Goal: Task Accomplishment & Management: Complete application form

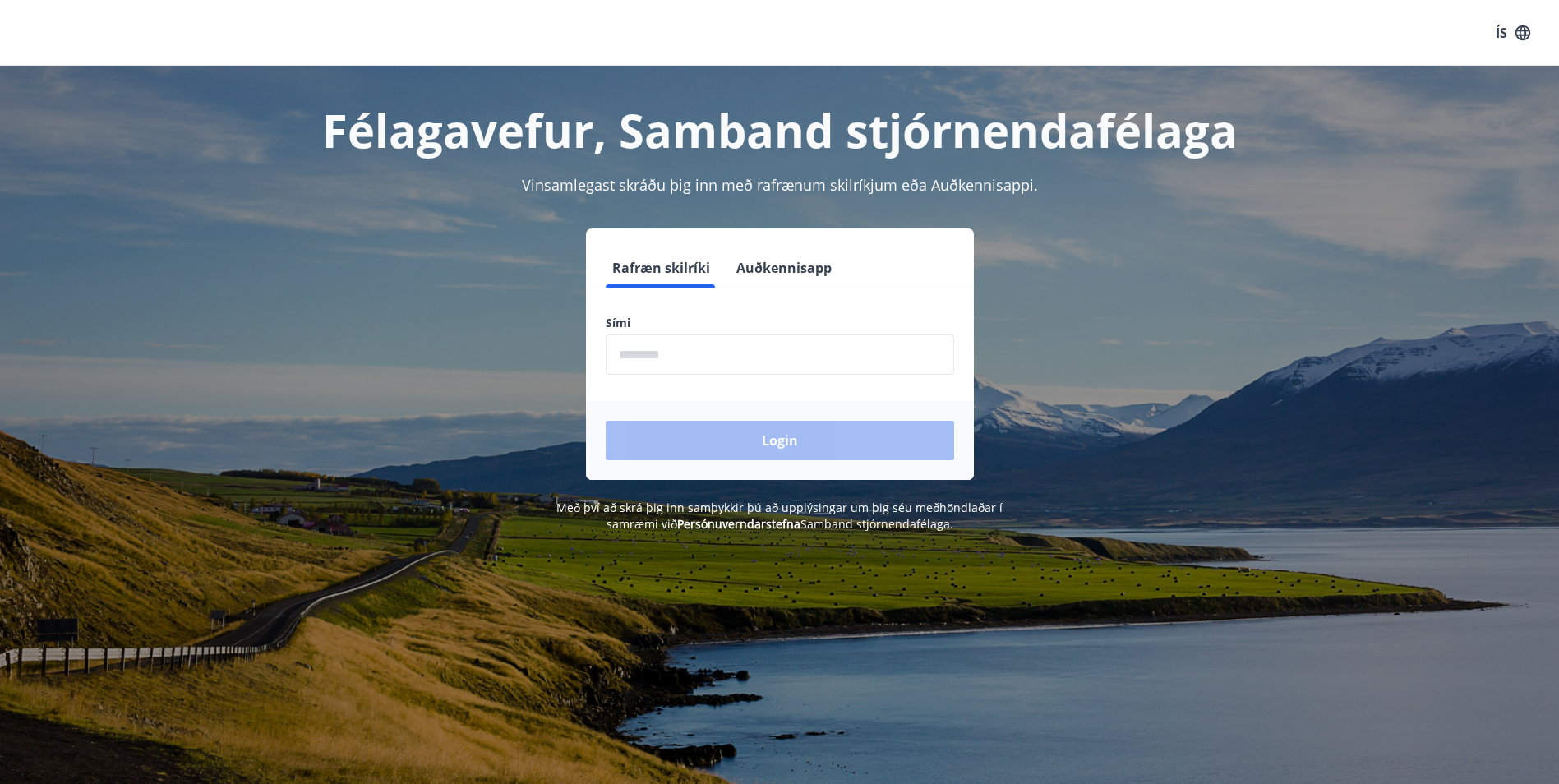
click at [708, 344] on input "phone" at bounding box center [780, 354] width 349 height 40
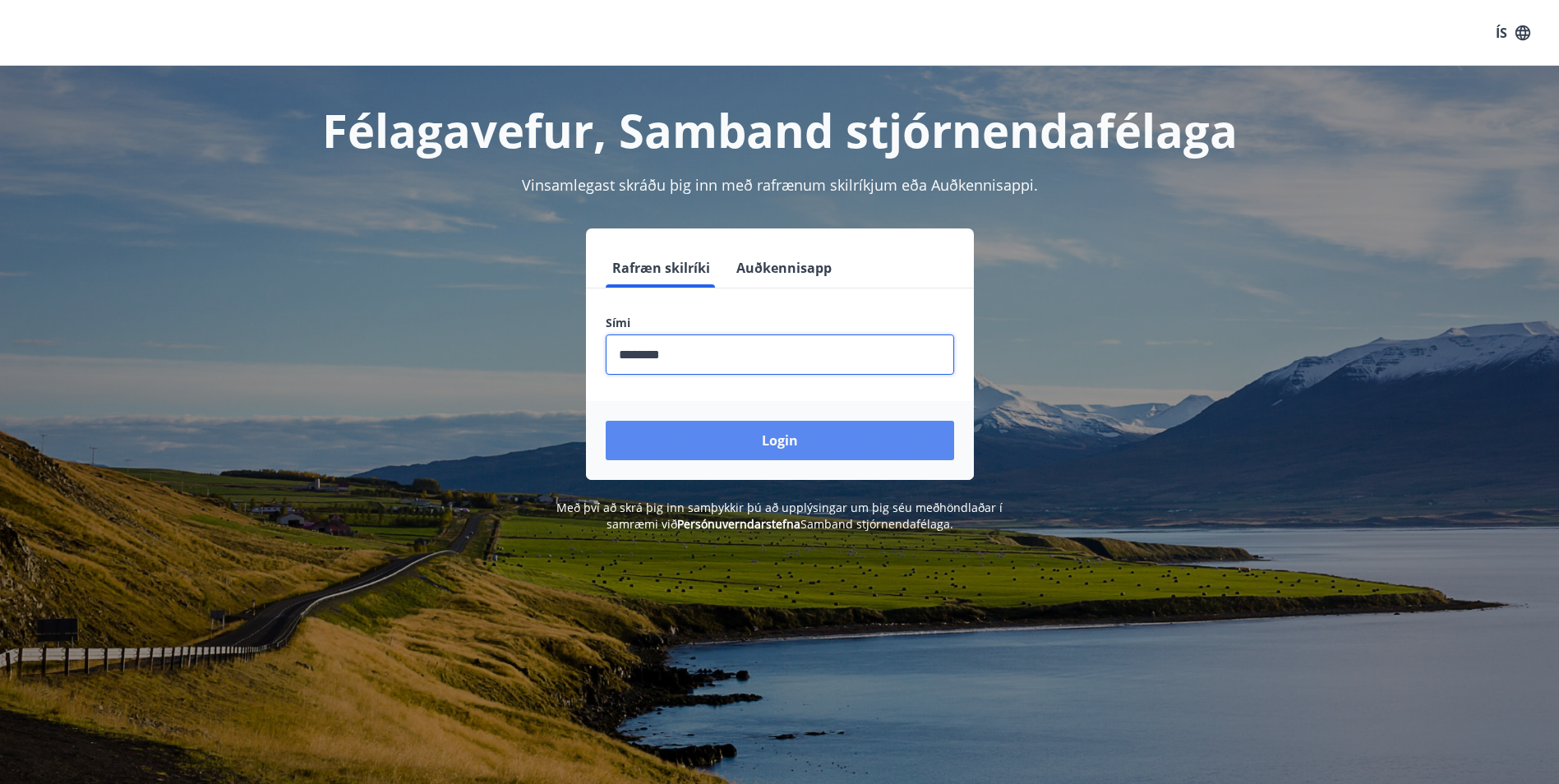
type input "********"
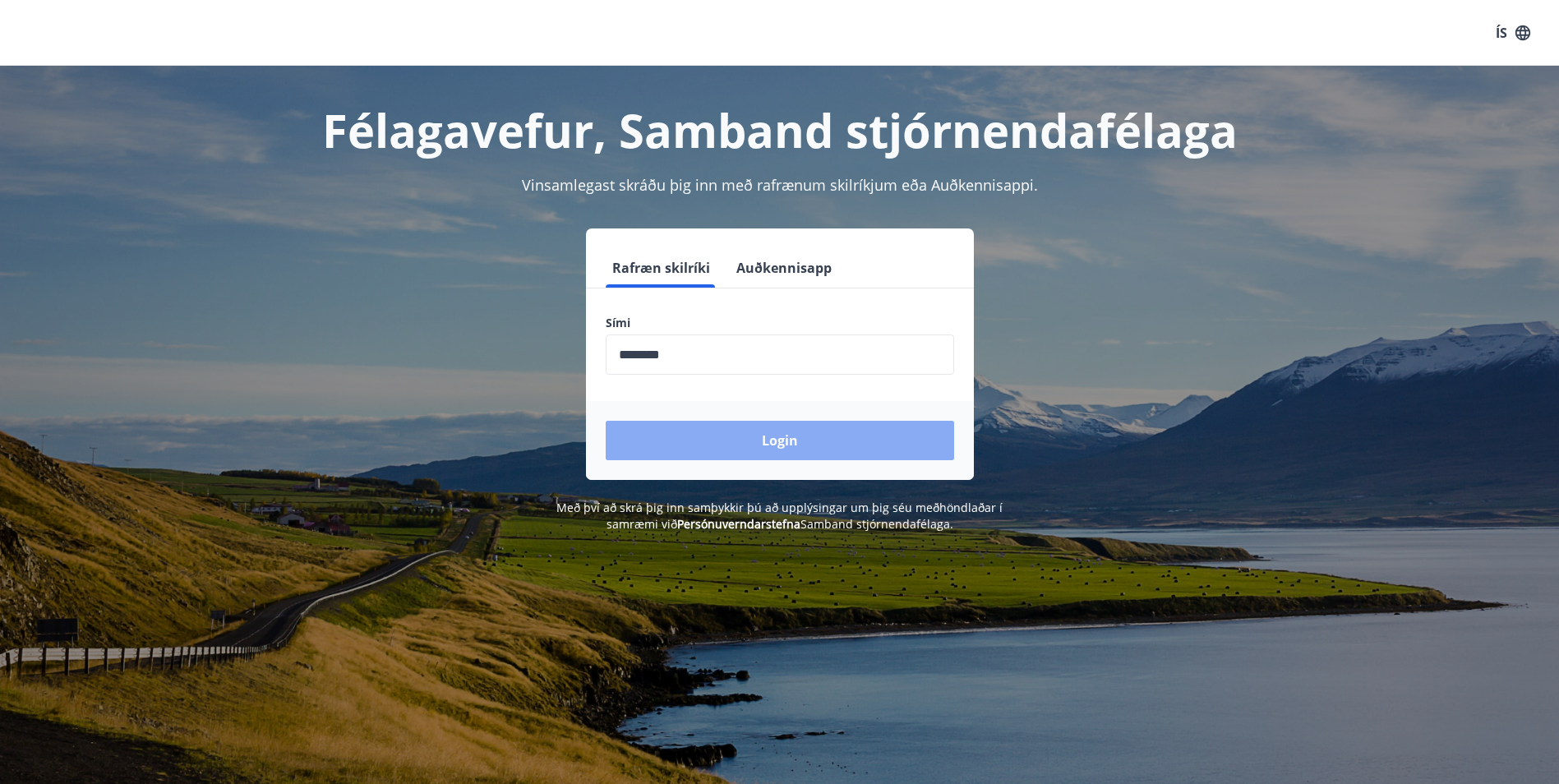
click at [795, 444] on button "Login" at bounding box center [780, 440] width 349 height 39
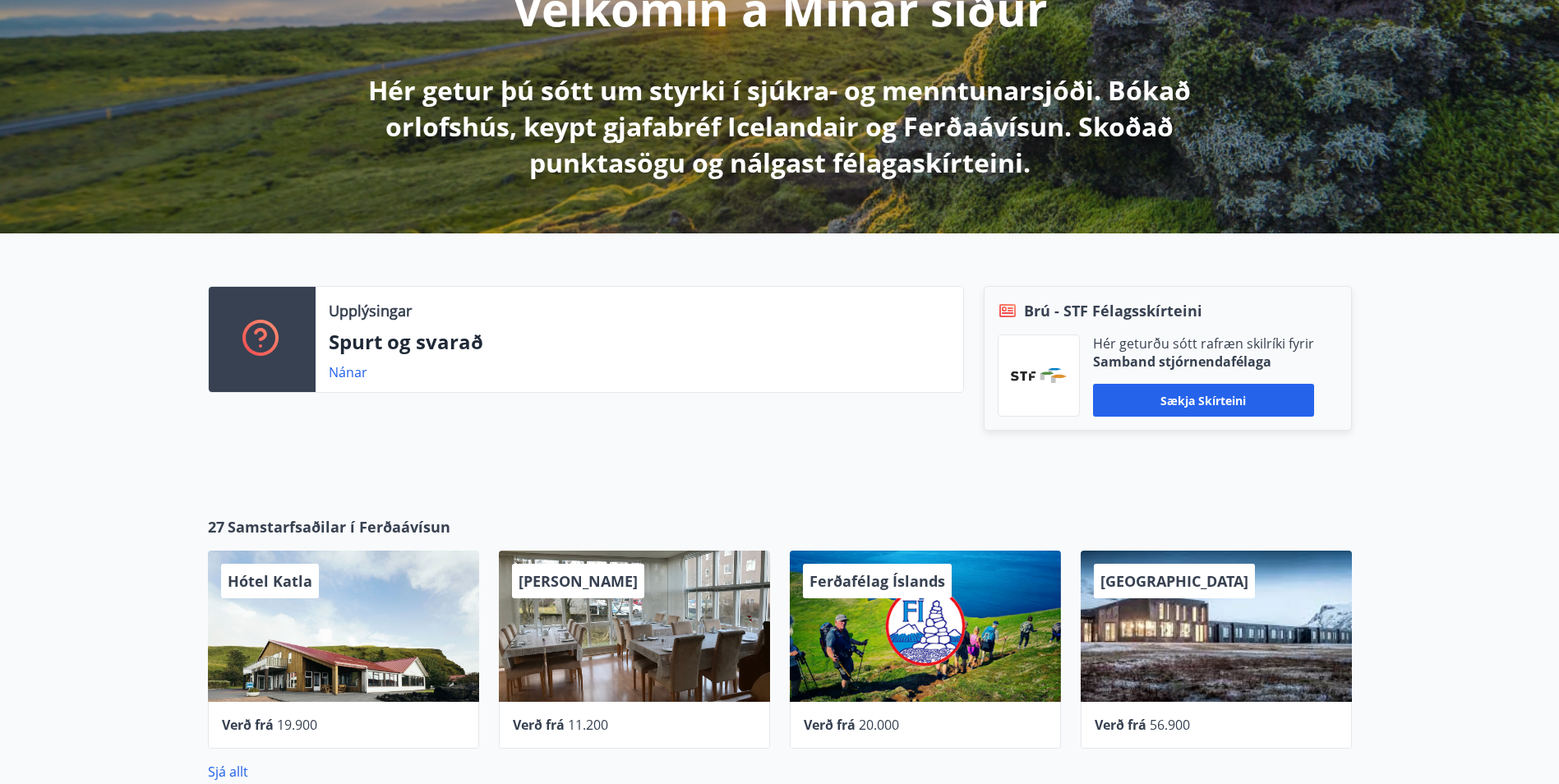
scroll to position [220, 0]
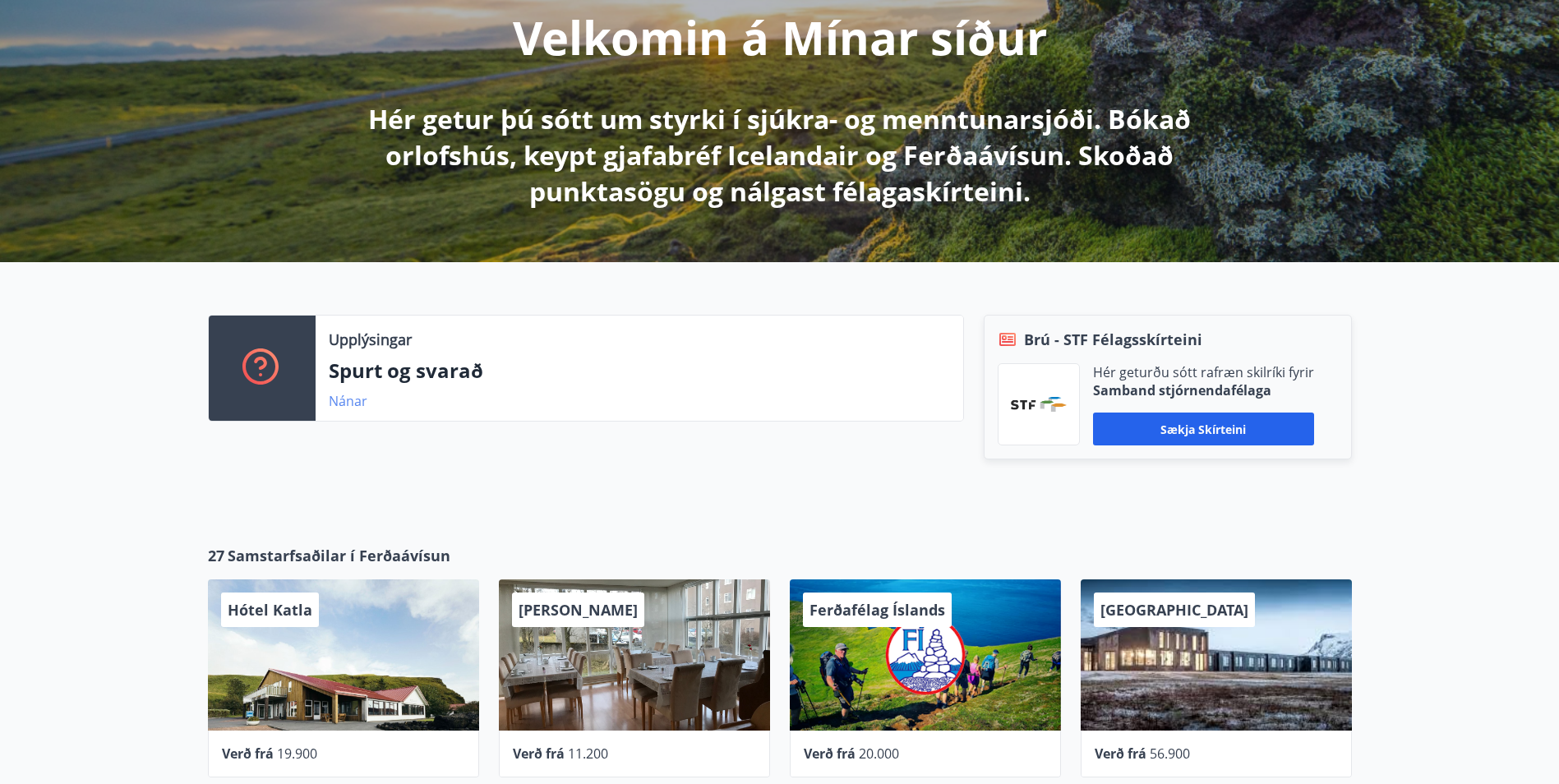
click at [352, 407] on link "Nánar" at bounding box center [348, 401] width 38 height 18
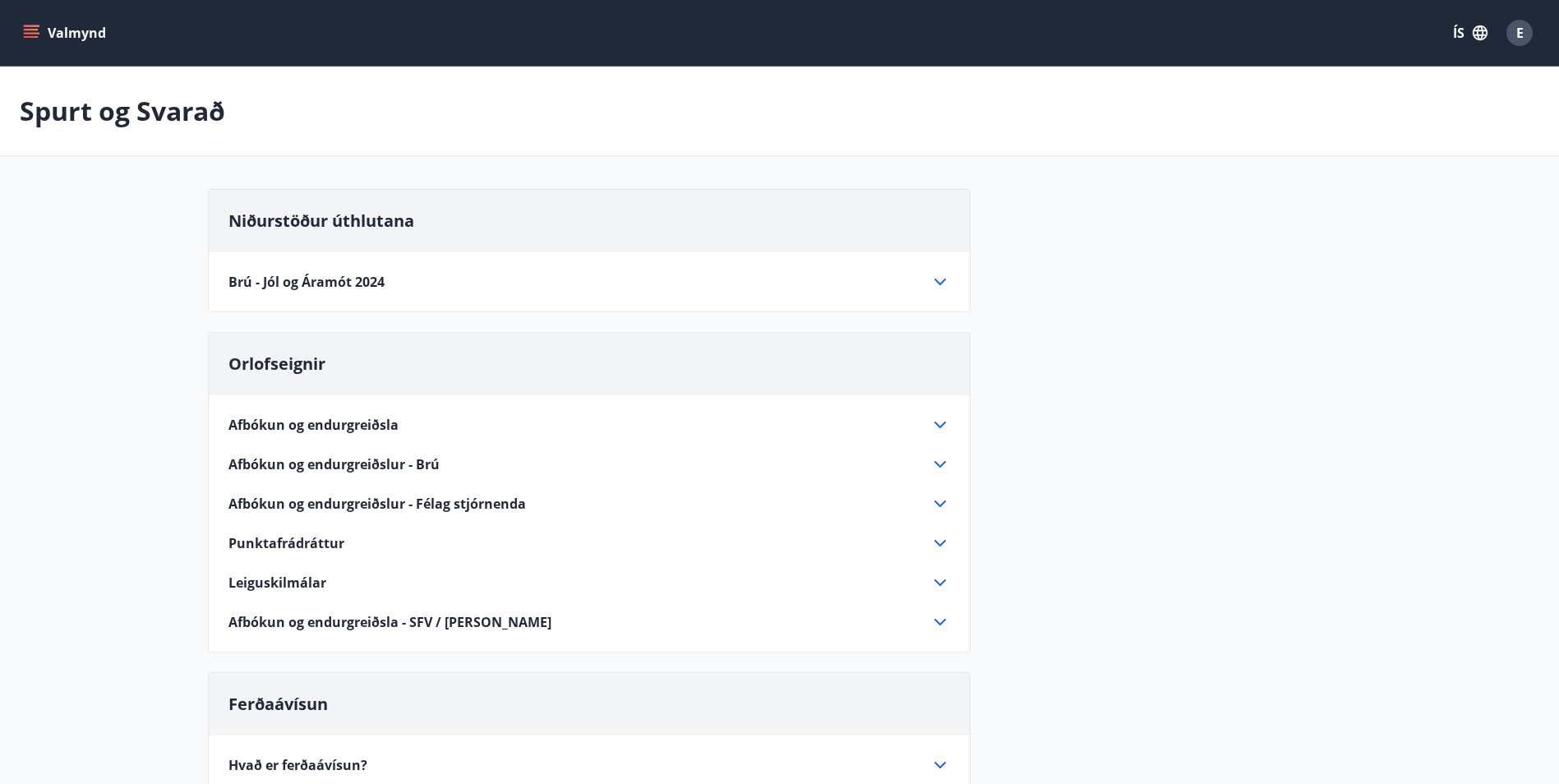
click at [32, 38] on icon "menu" at bounding box center [31, 37] width 15 height 2
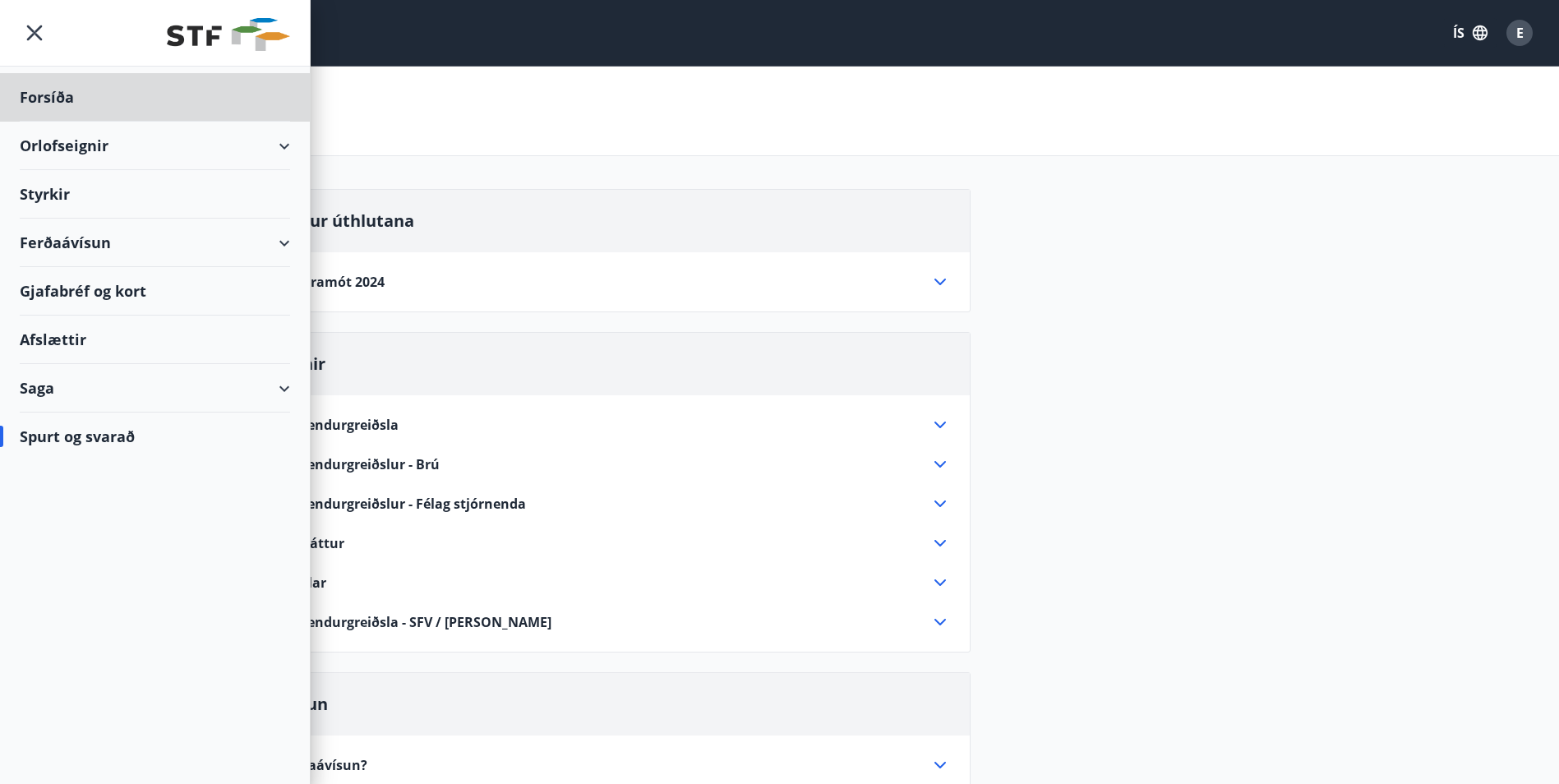
click at [59, 189] on div "Styrkir" at bounding box center [155, 194] width 270 height 49
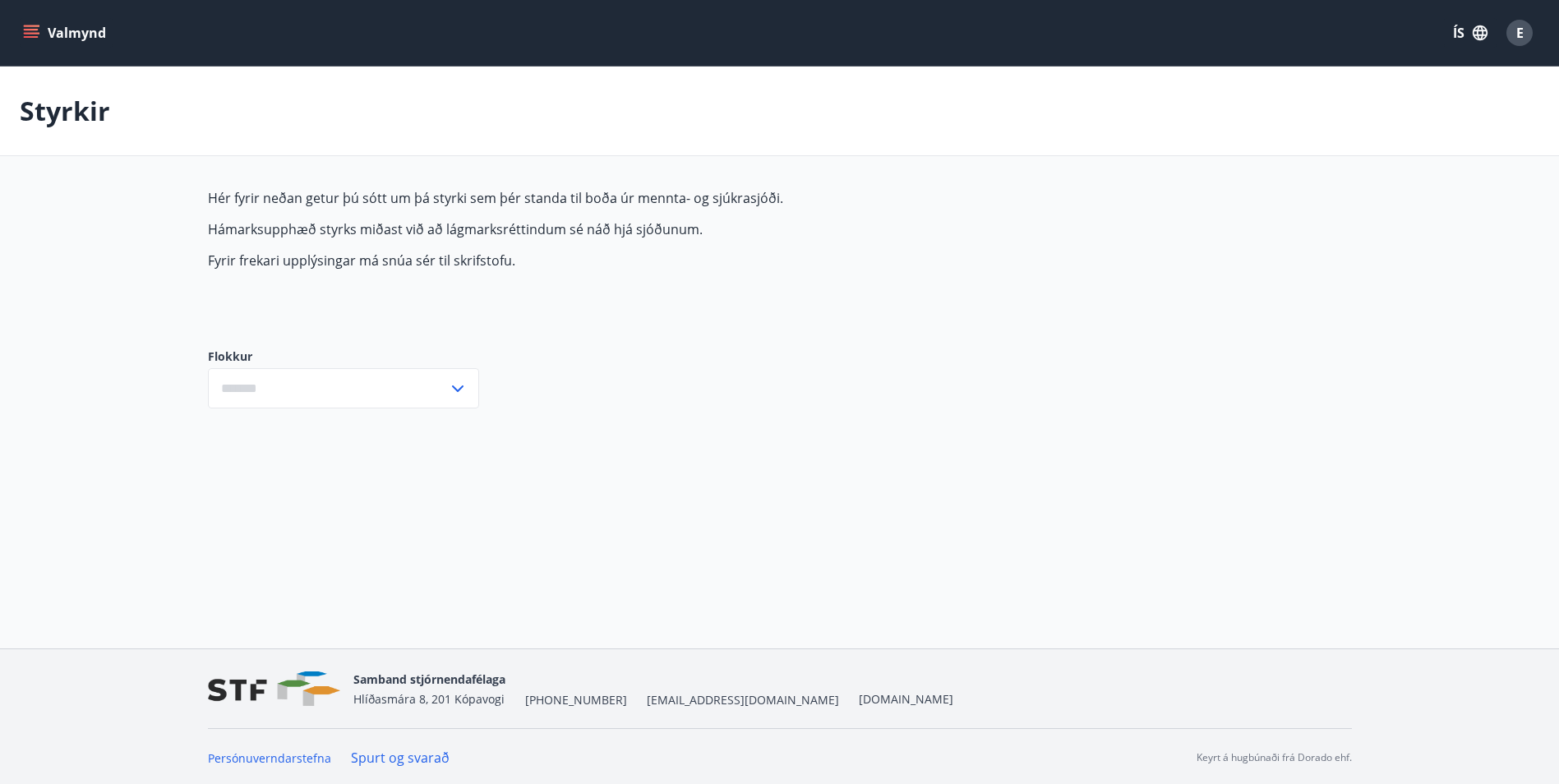
type input "***"
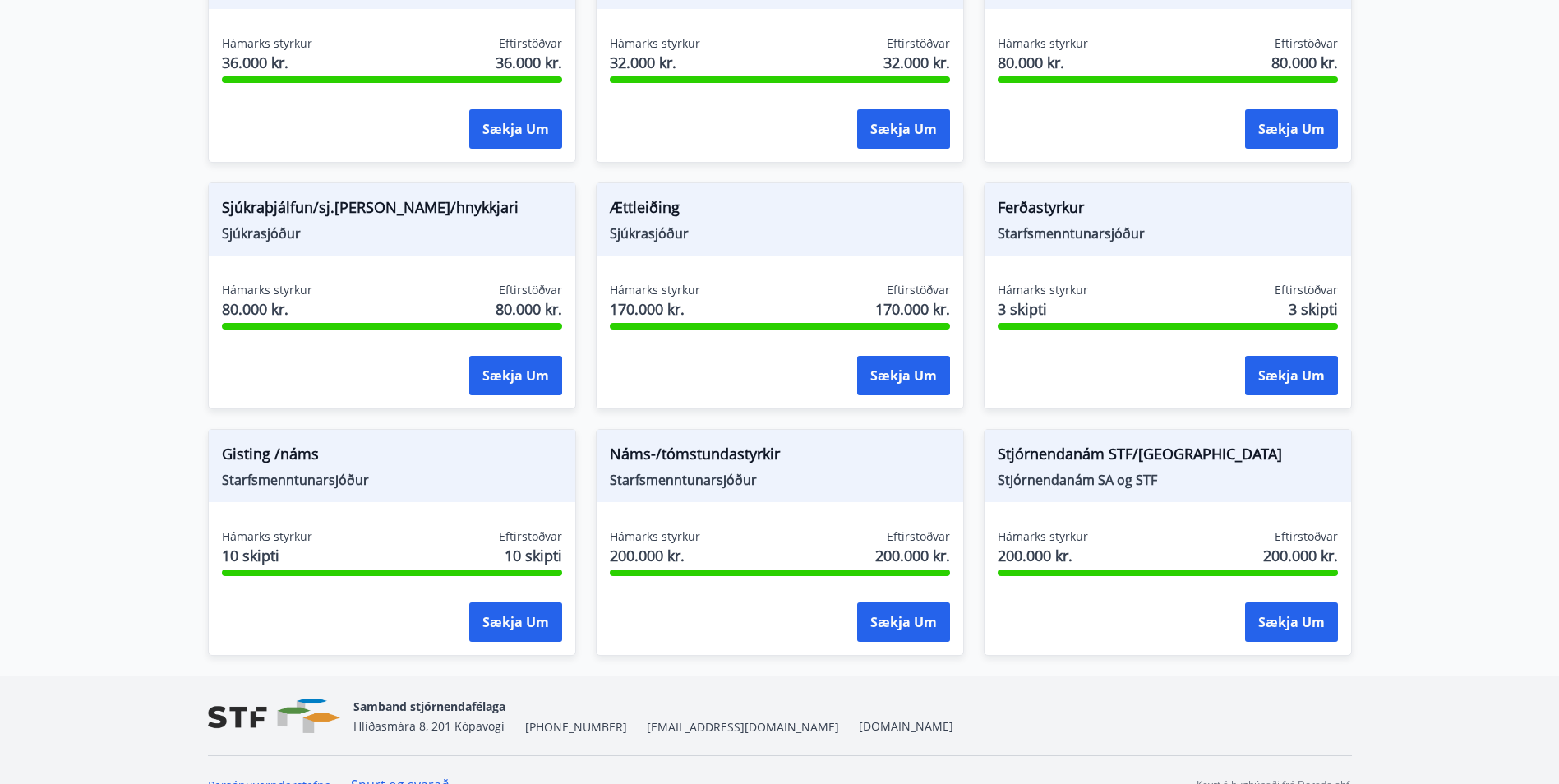
scroll to position [1267, 0]
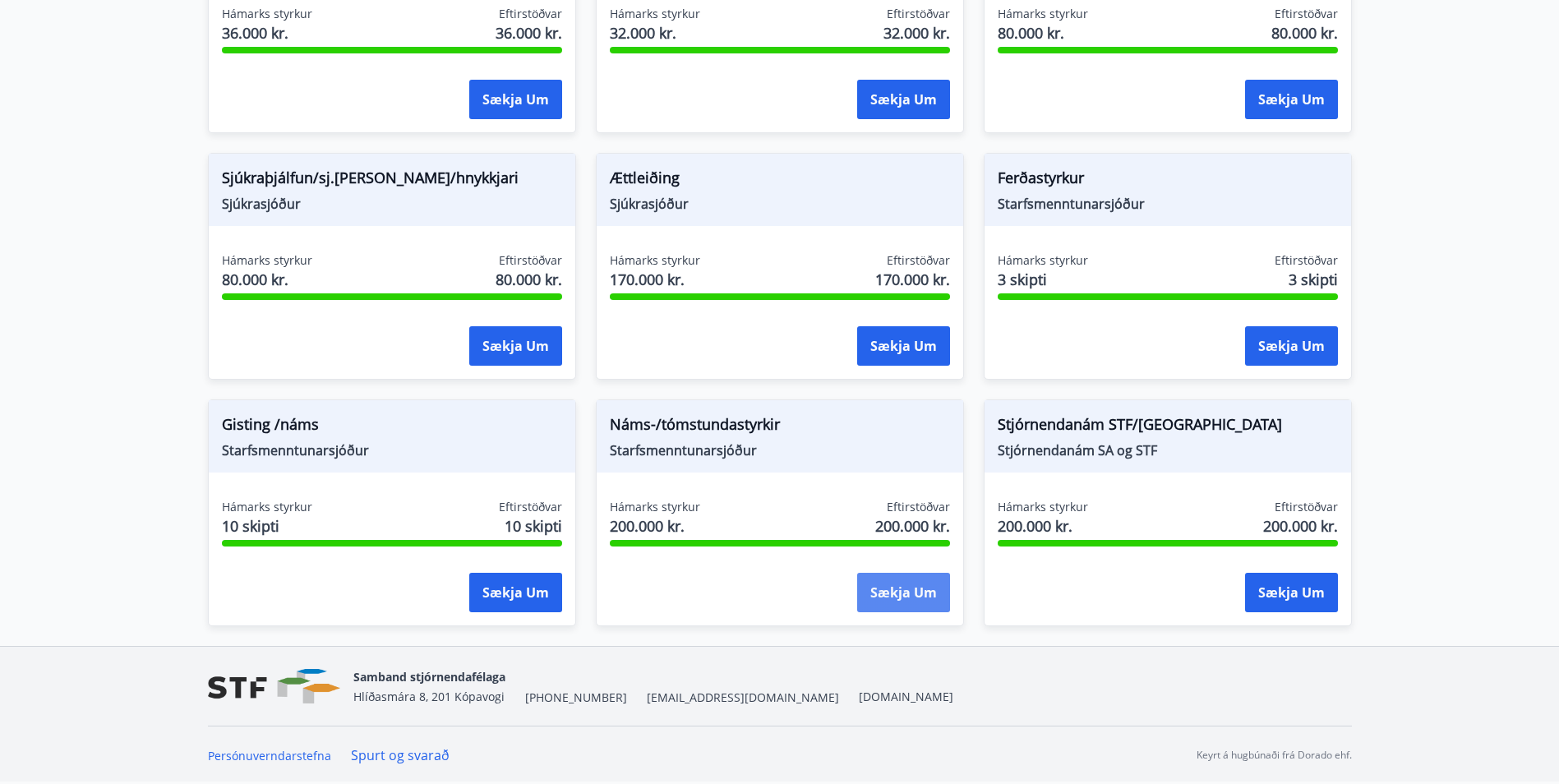
click at [894, 590] on button "Sækja um" at bounding box center [904, 592] width 92 height 39
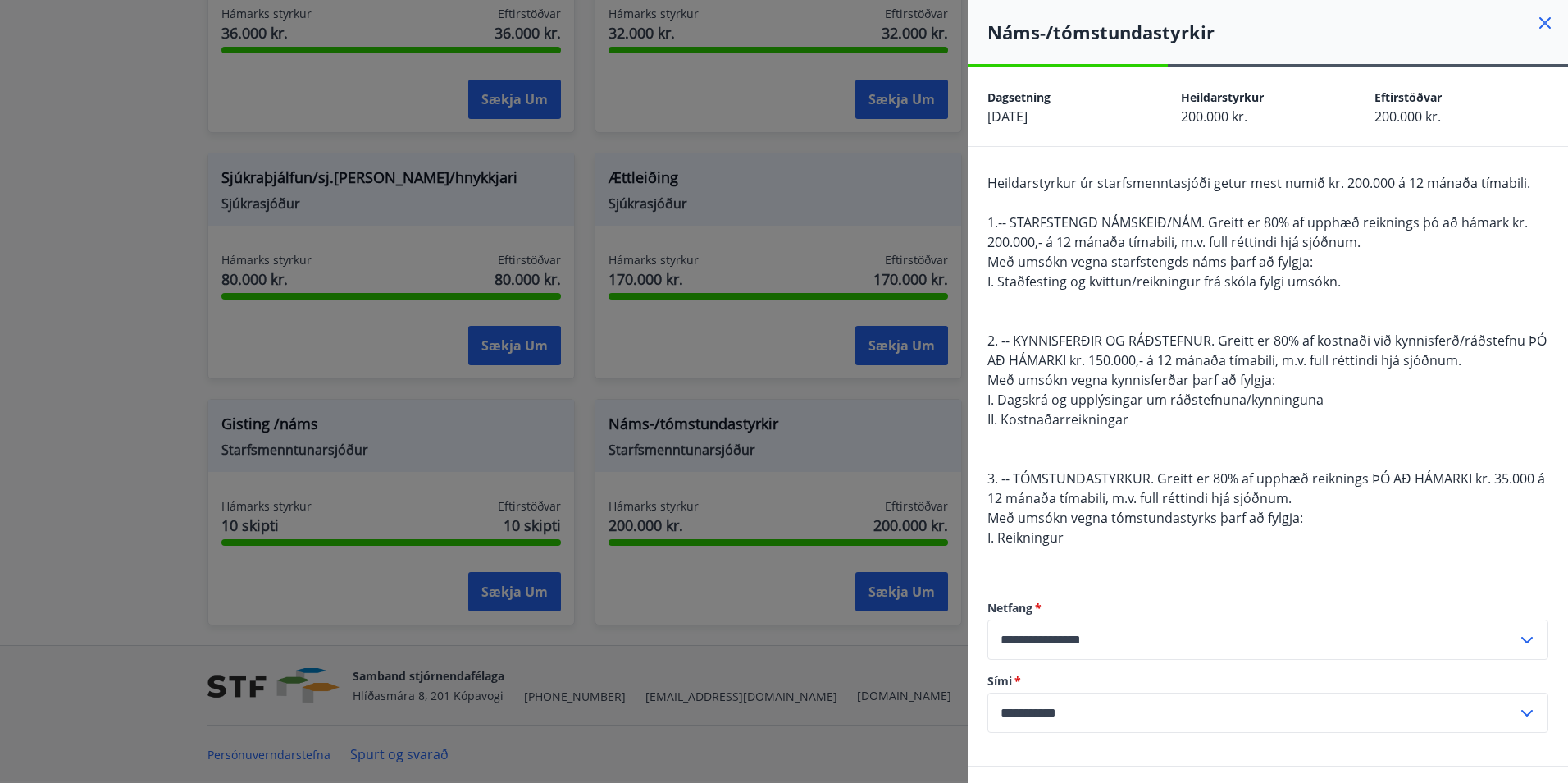
click at [1540, 22] on icon at bounding box center [1545, 22] width 12 height 12
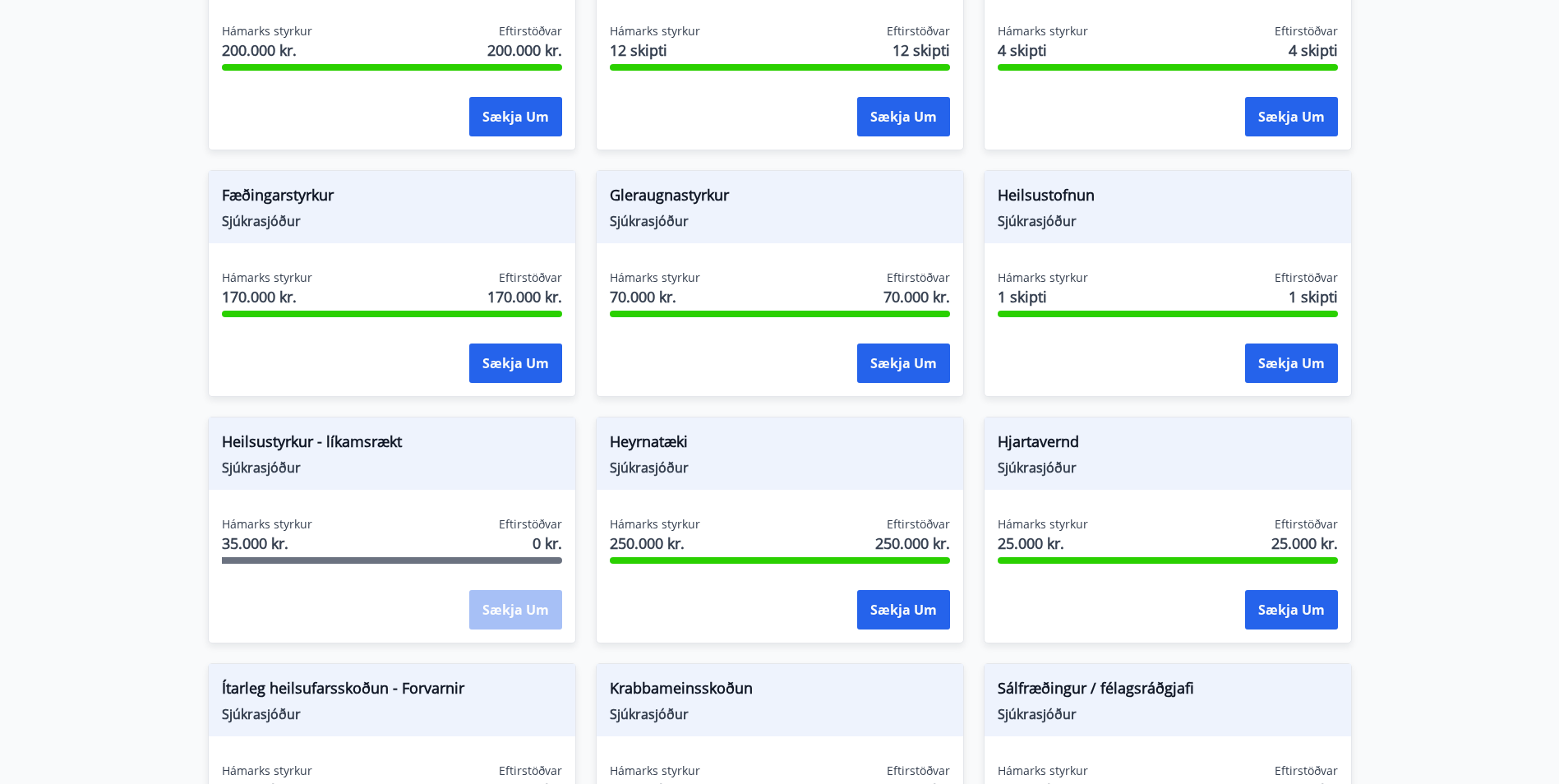
scroll to position [527, 0]
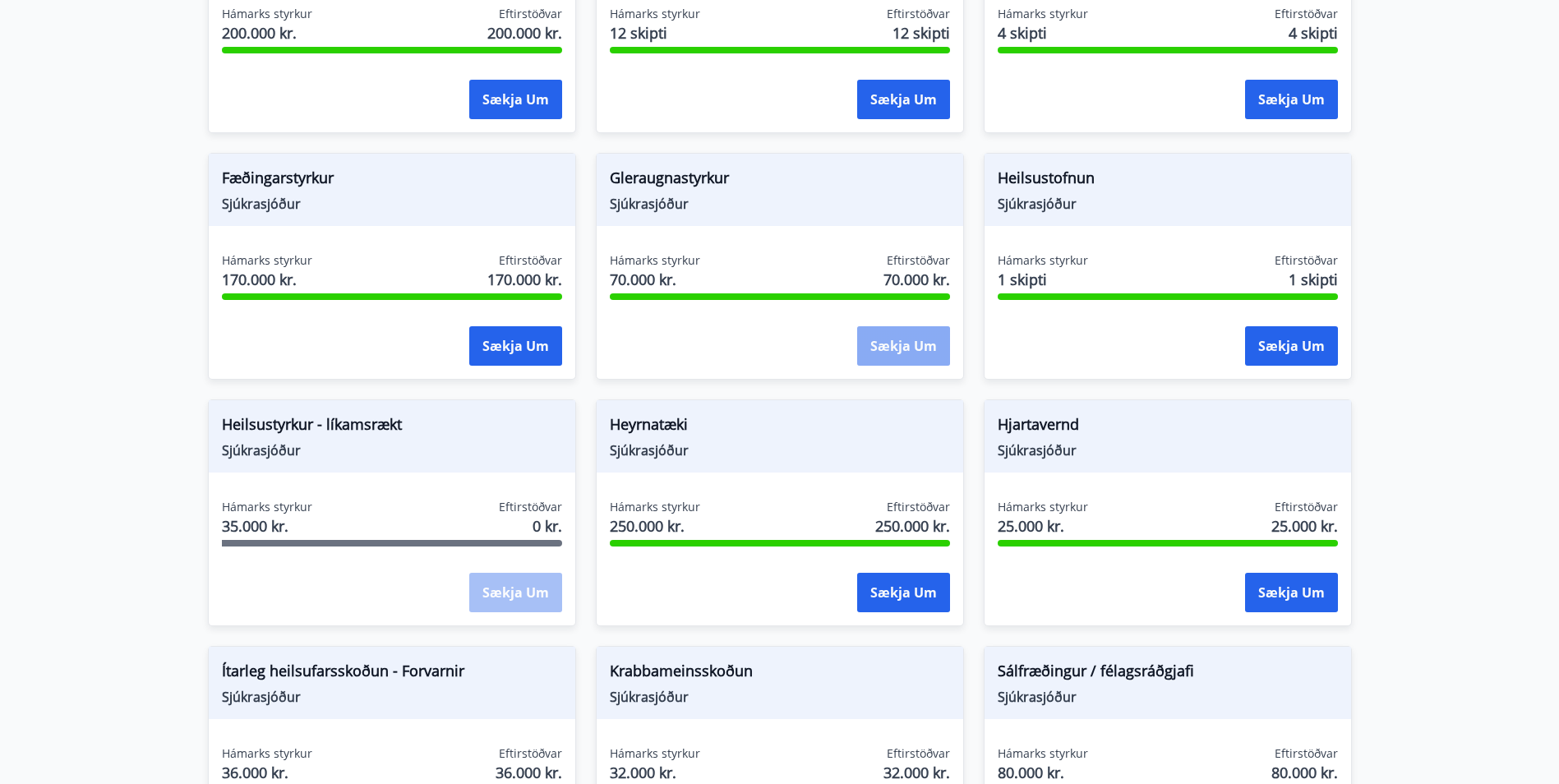
click at [888, 346] on button "Sækja um" at bounding box center [904, 346] width 92 height 39
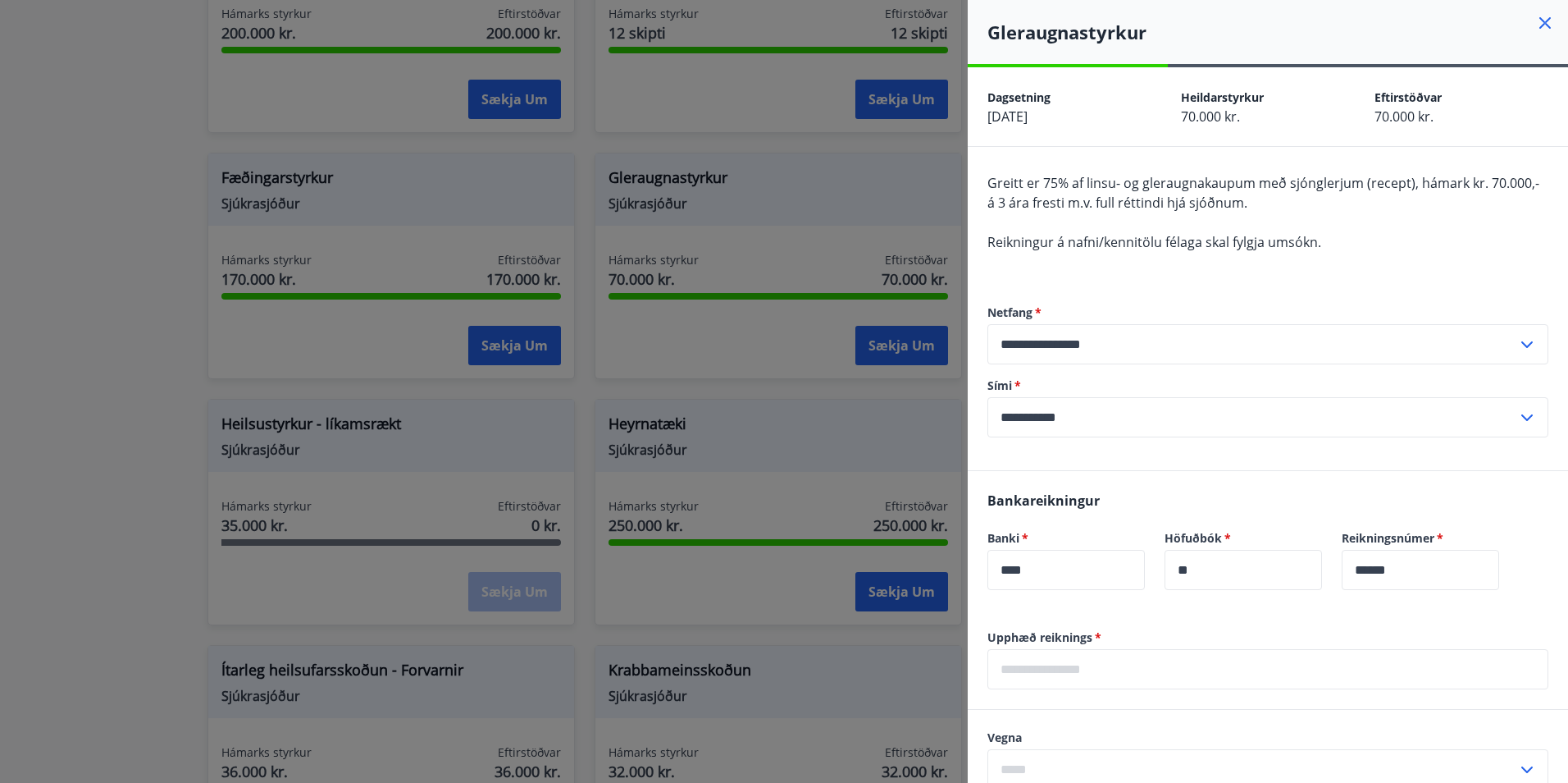
click at [1535, 21] on icon at bounding box center [1545, 23] width 20 height 20
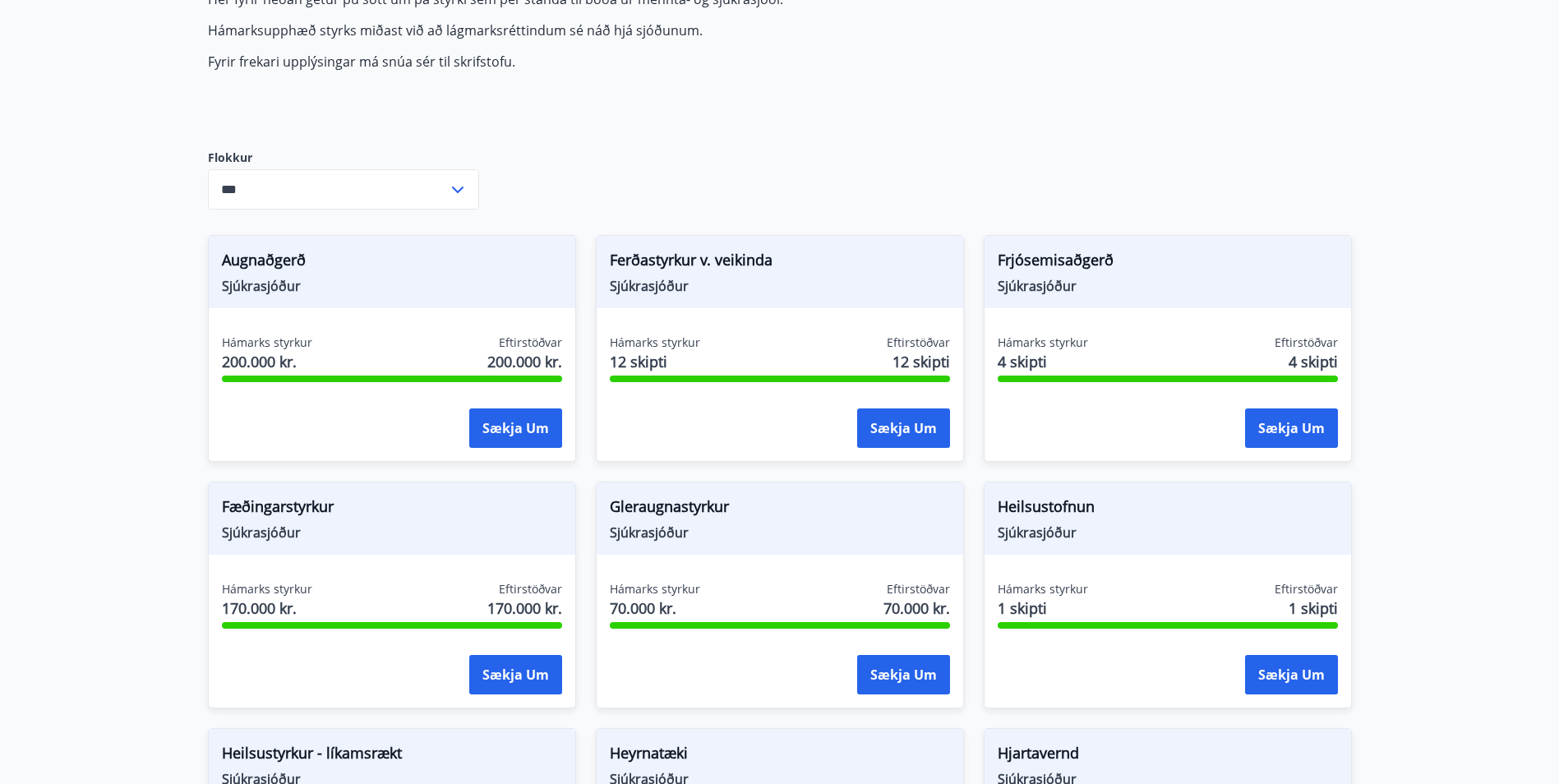
scroll to position [0, 0]
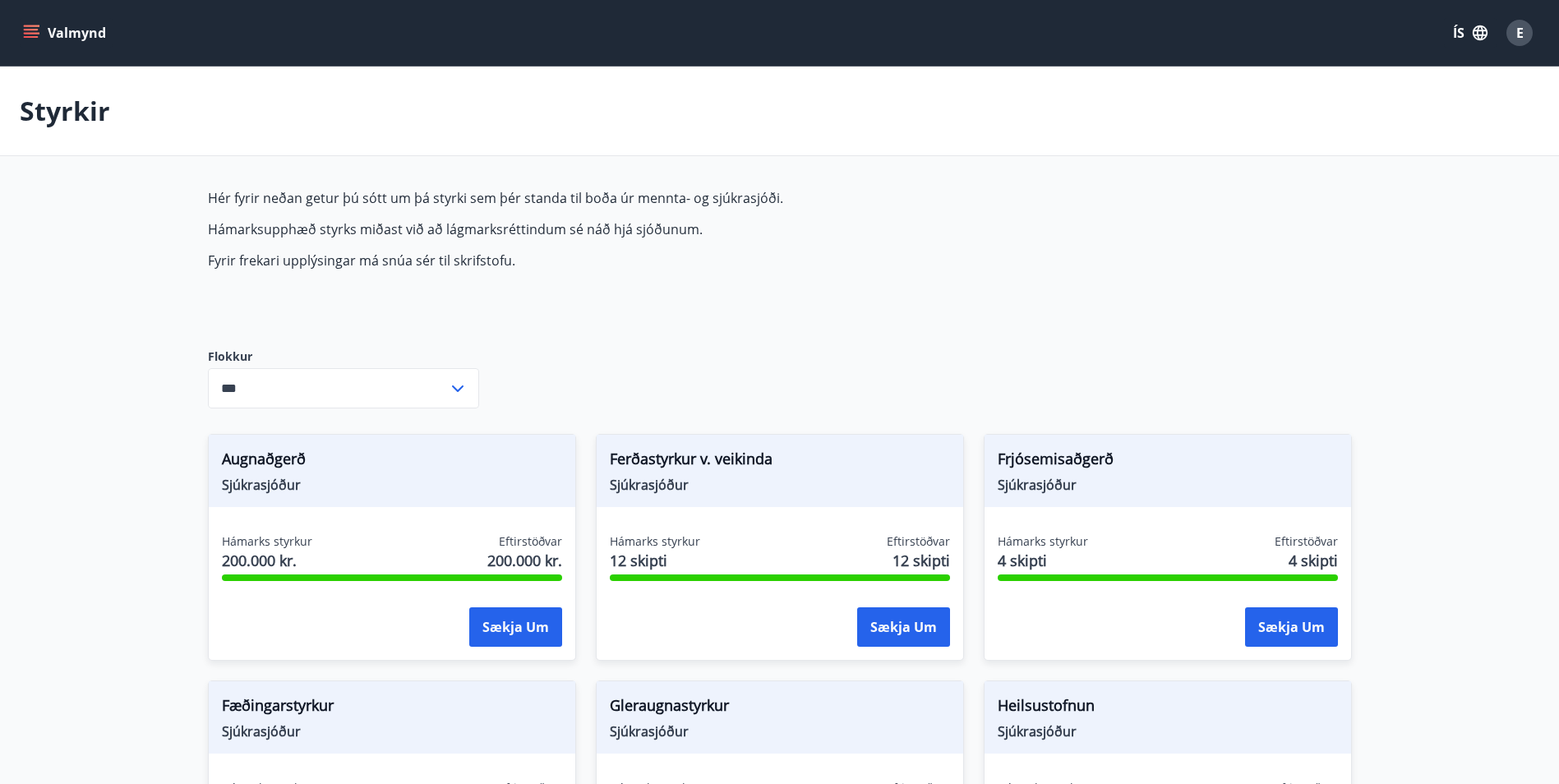
click at [92, 28] on button "Valmynd" at bounding box center [66, 32] width 92 height 29
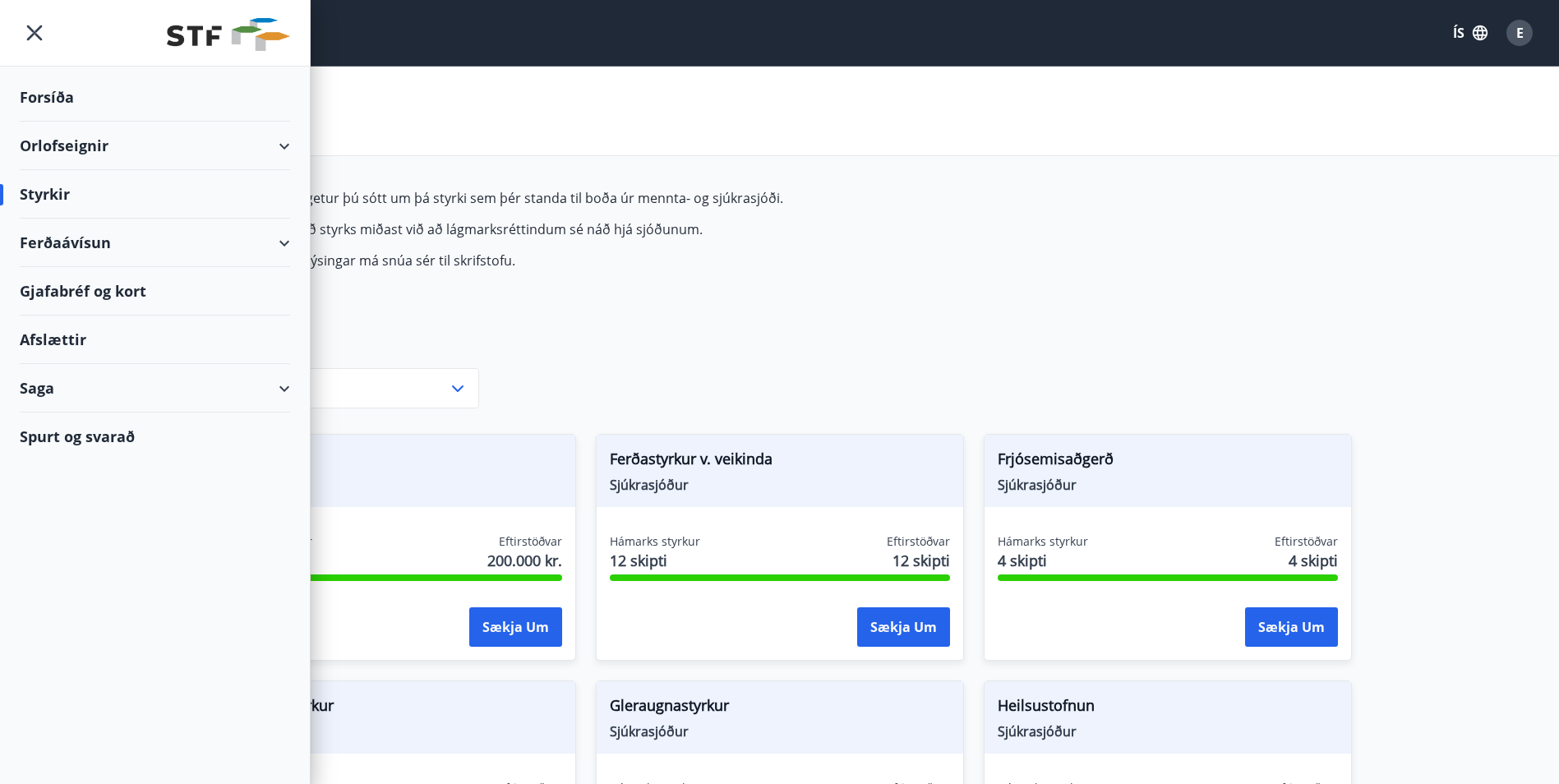
click at [100, 146] on div "Orlofseignir" at bounding box center [155, 146] width 270 height 49
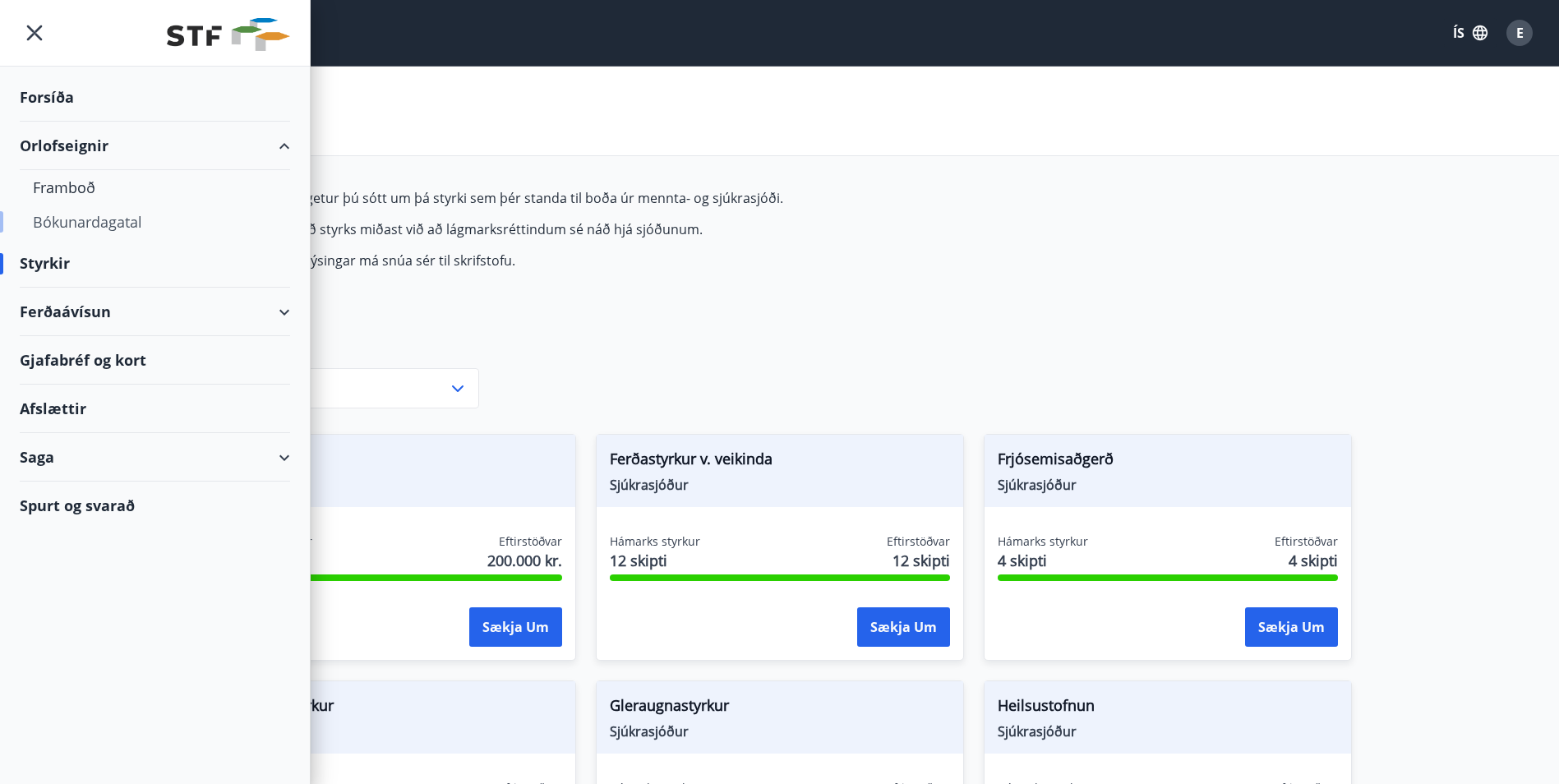
click at [85, 219] on div "Bókunardagatal" at bounding box center [155, 221] width 244 height 35
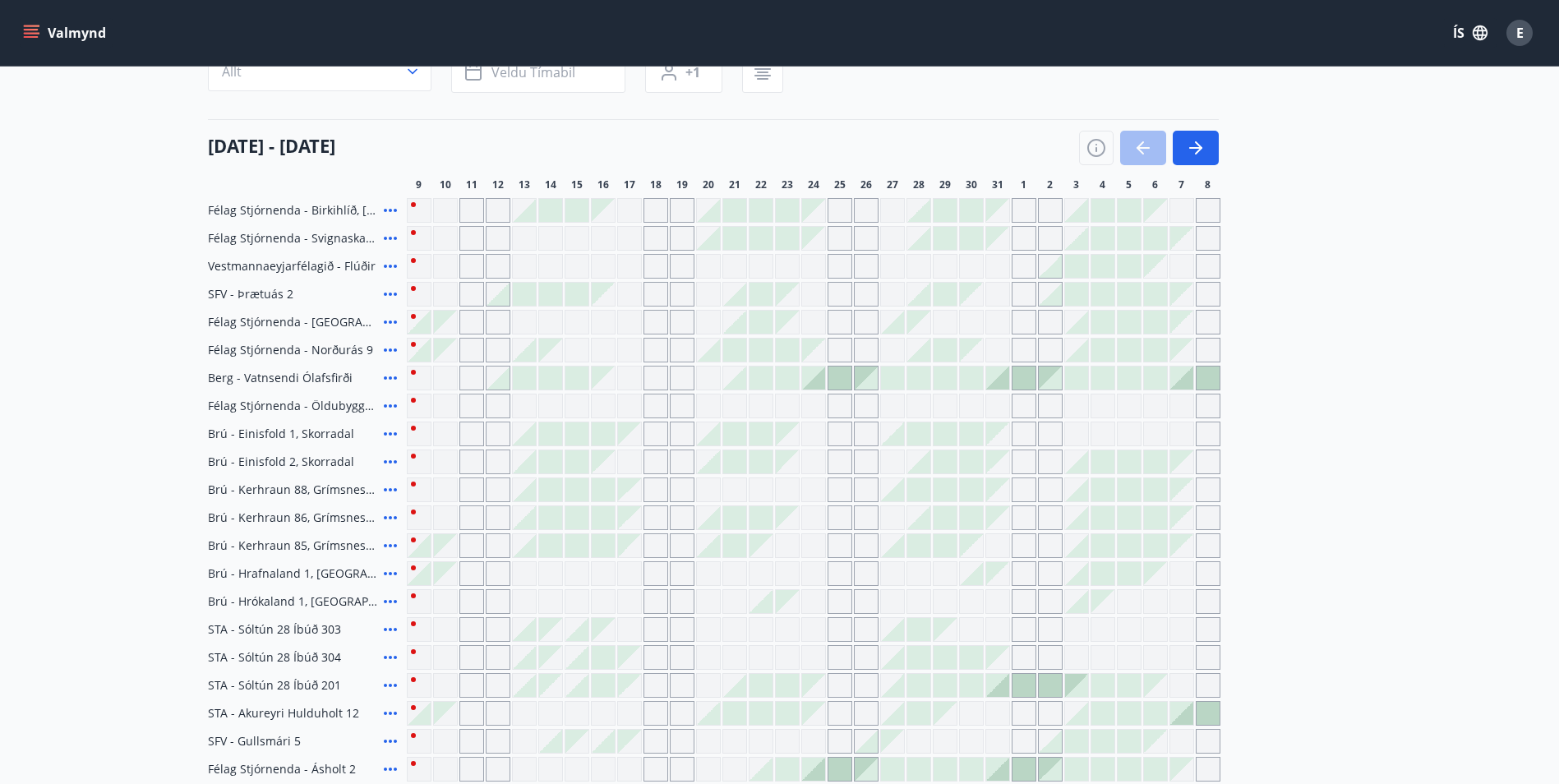
scroll to position [164, 0]
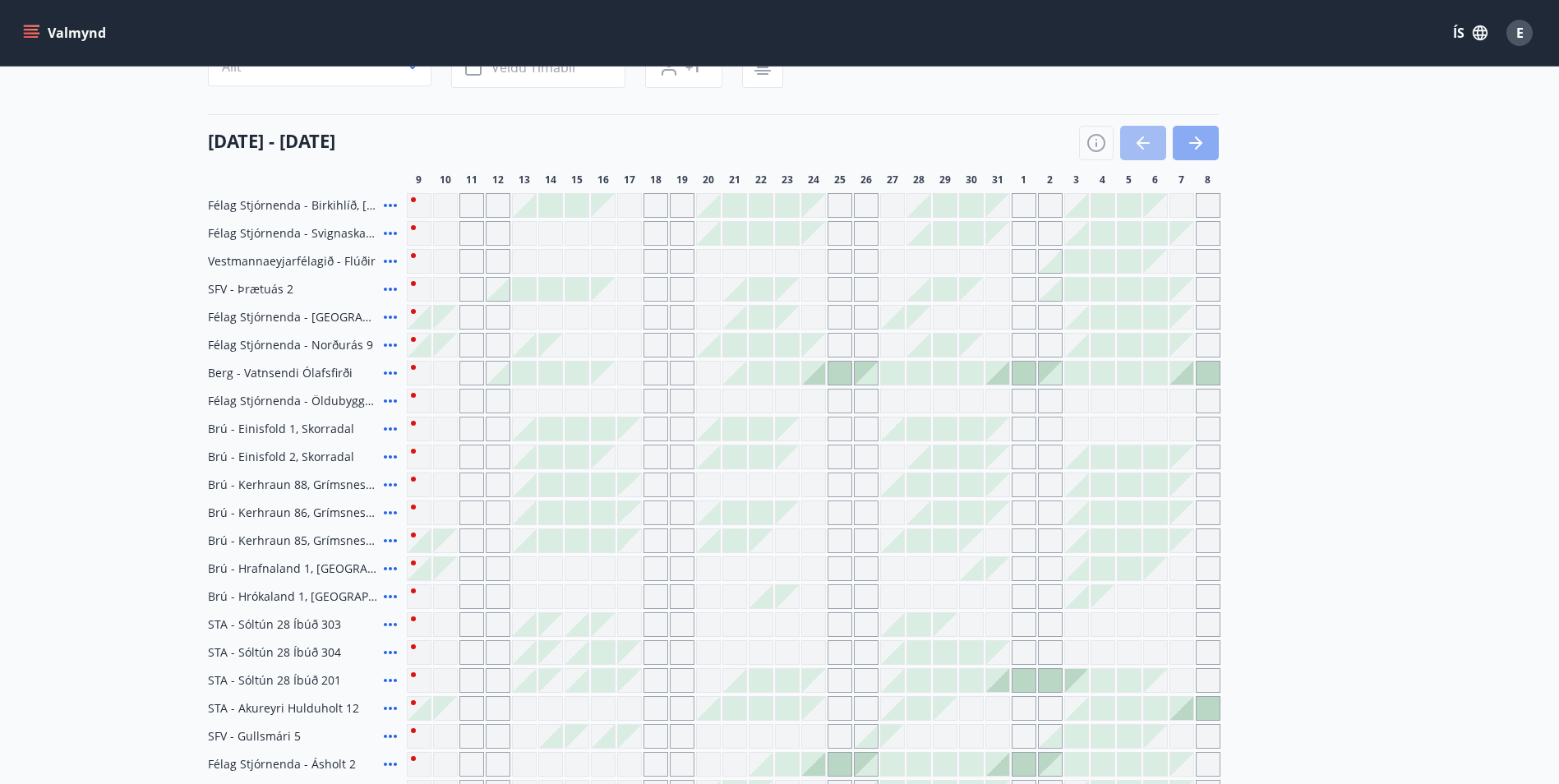
click at [1197, 150] on icon "button" at bounding box center [1196, 143] width 20 height 20
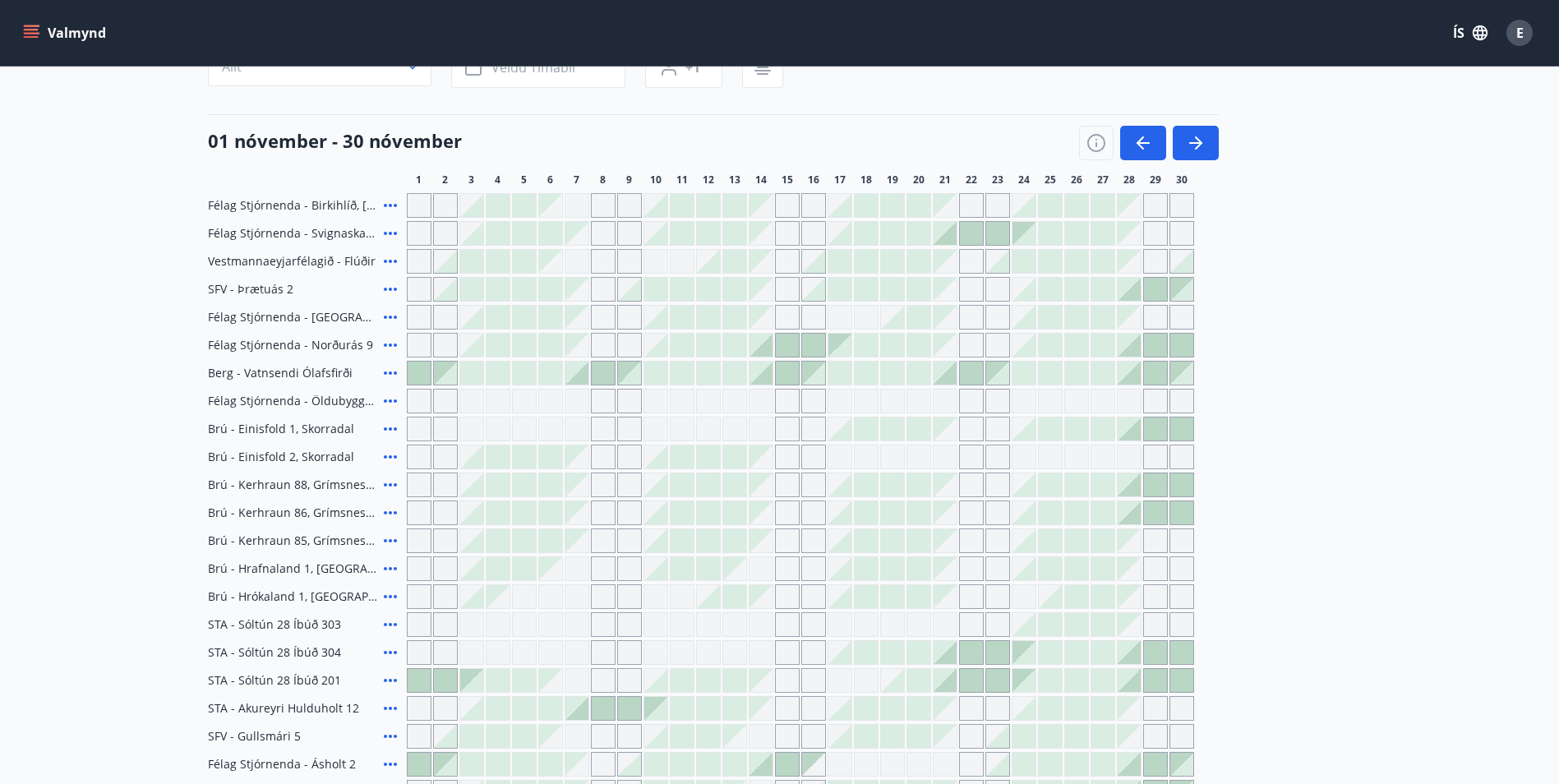
click at [764, 516] on div "Gráir dagar eru ekki bókanlegir" at bounding box center [761, 513] width 23 height 23
click at [1133, 492] on div at bounding box center [1129, 484] width 23 height 23
click at [1137, 517] on div at bounding box center [1129, 513] width 23 height 23
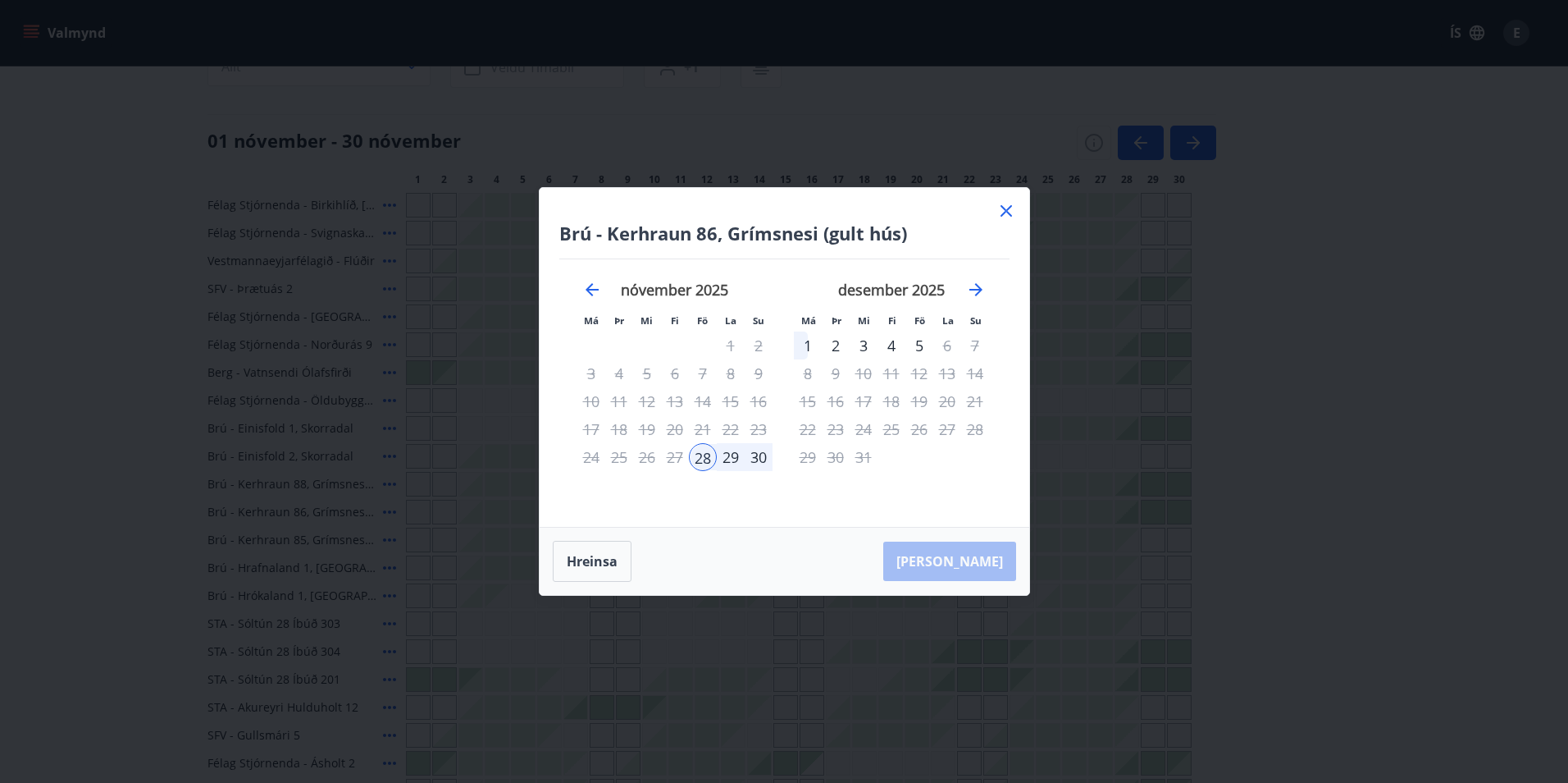
click at [1010, 214] on icon at bounding box center [1005, 210] width 12 height 12
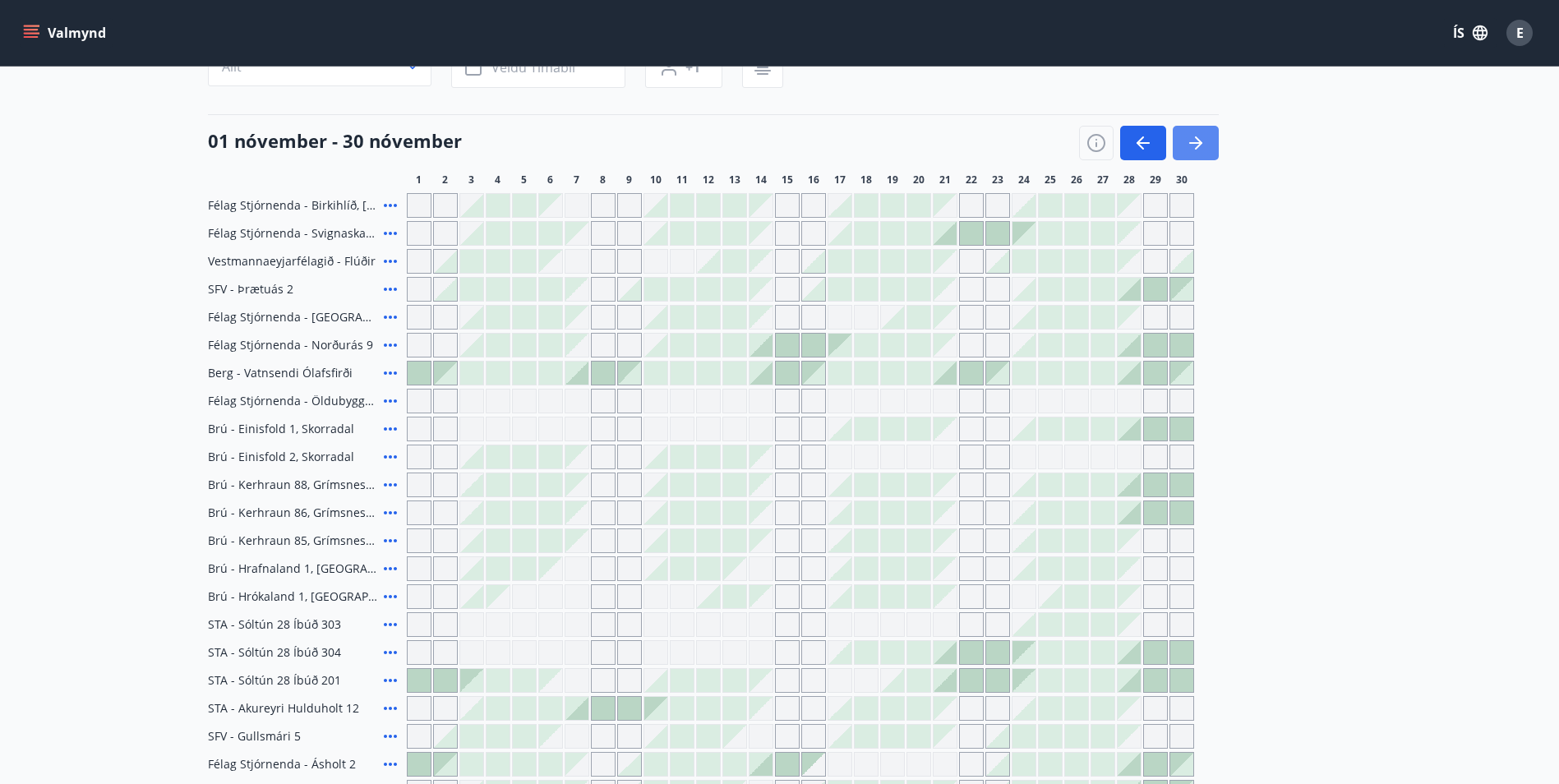
click at [1206, 144] on button "button" at bounding box center [1196, 142] width 46 height 35
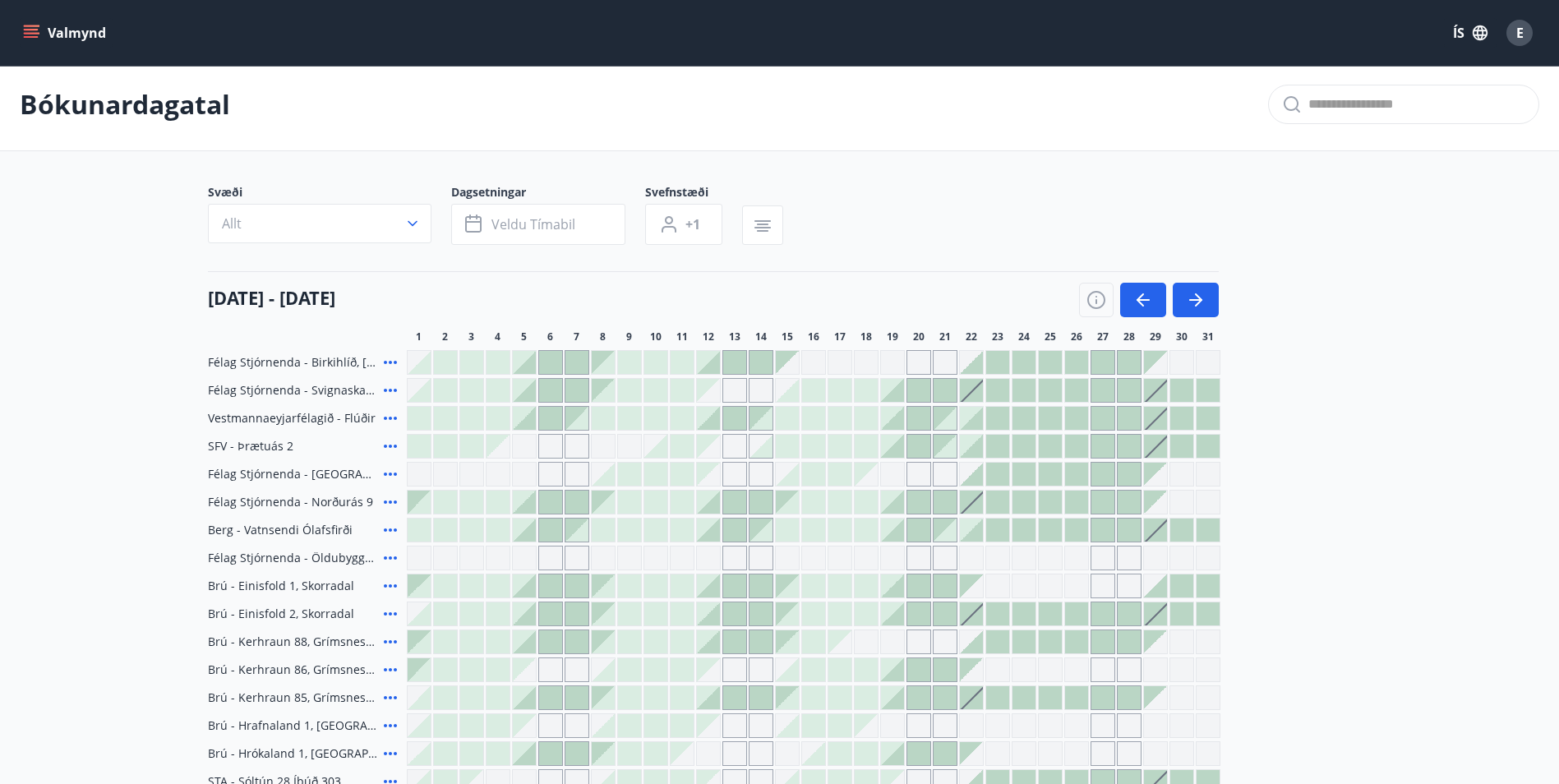
scroll to position [0, 0]
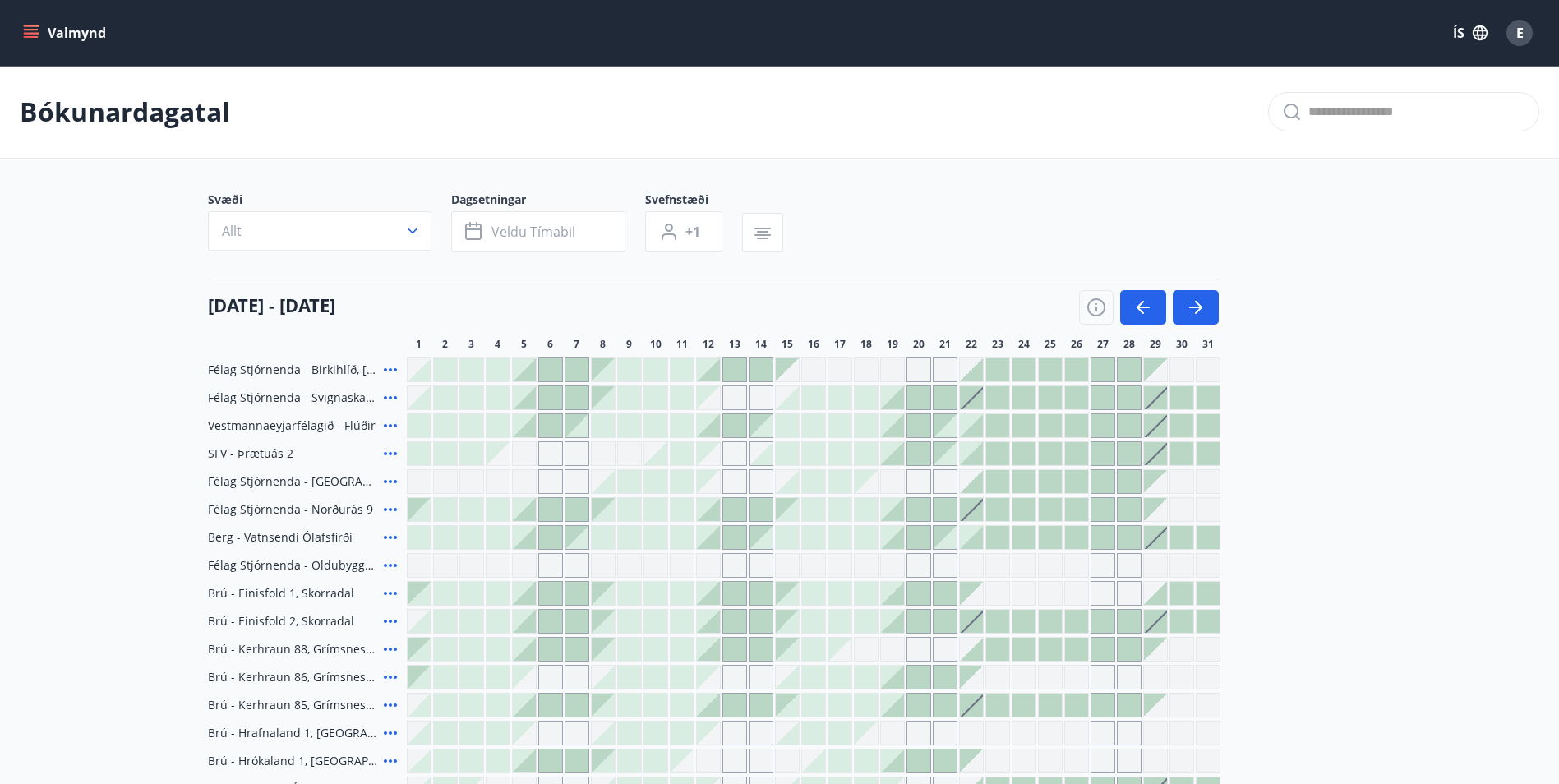
click at [36, 42] on button "Valmynd" at bounding box center [66, 32] width 92 height 29
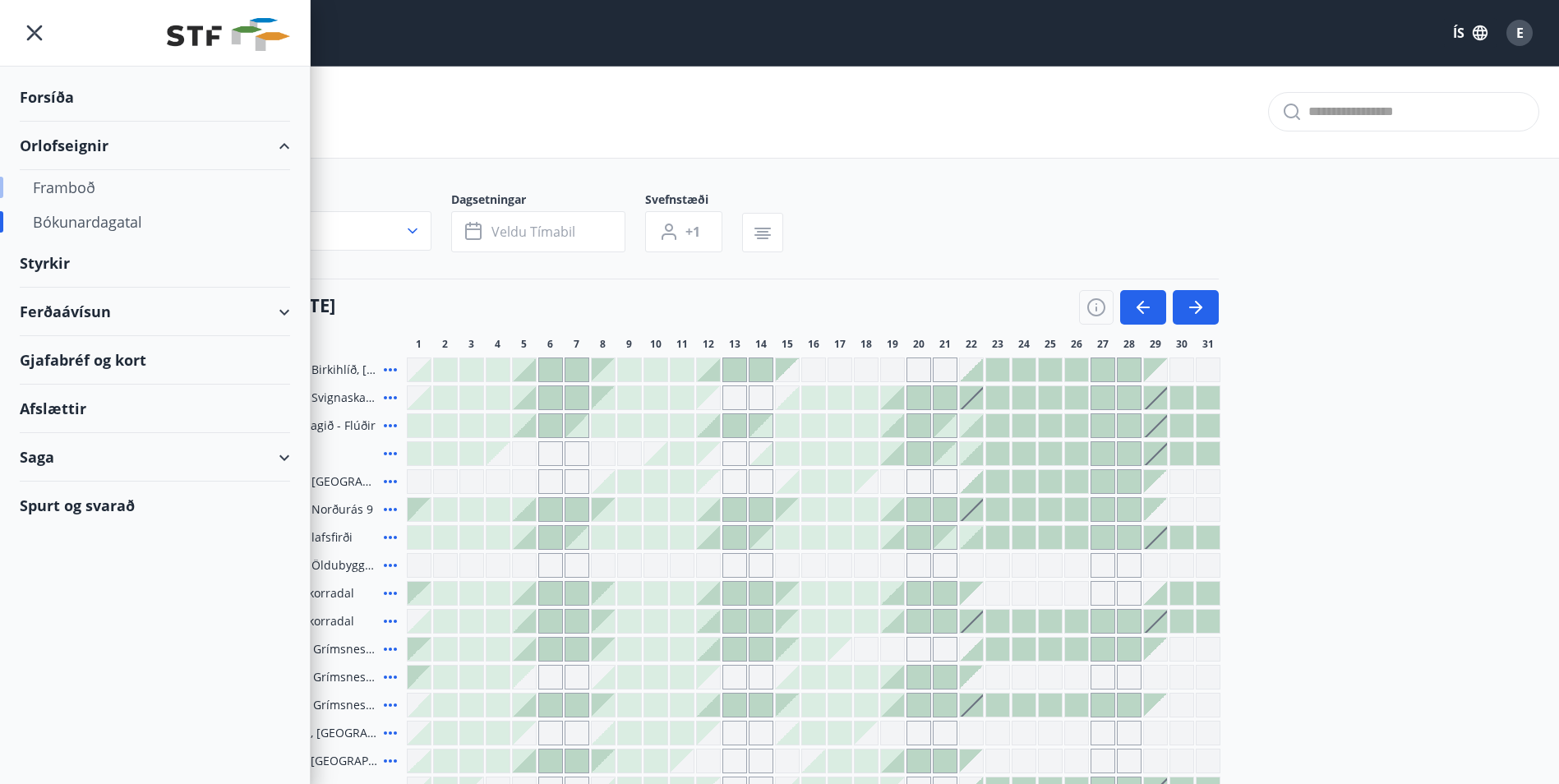
click at [75, 188] on div "Framboð" at bounding box center [155, 187] width 244 height 35
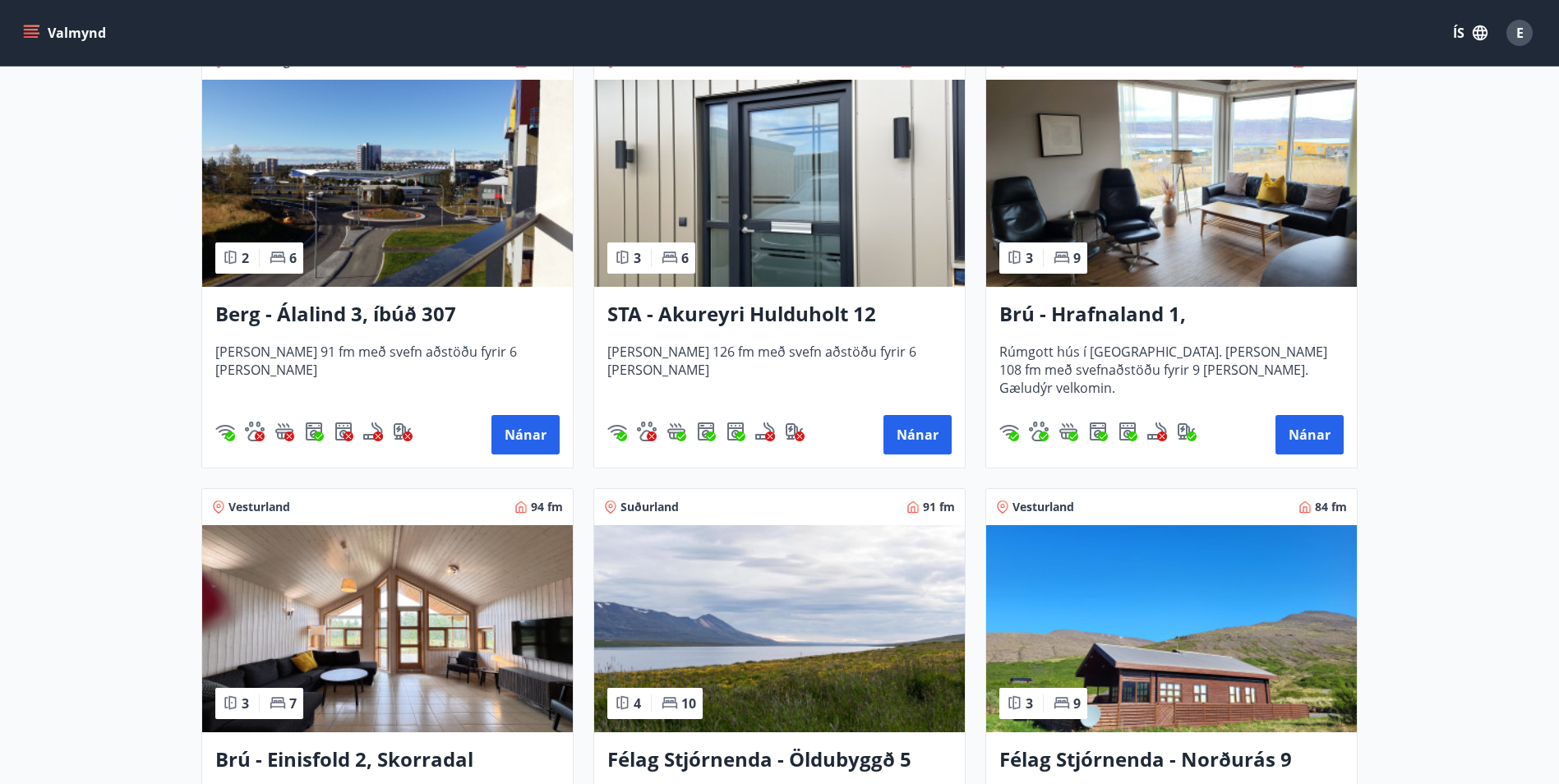
scroll to position [740, 0]
